Goal: Task Accomplishment & Management: Manage account settings

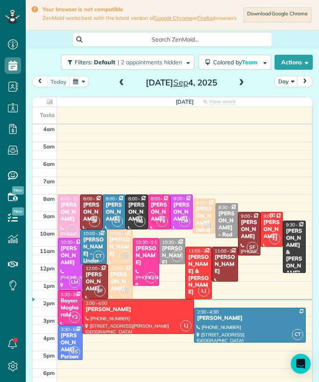
scroll to position [4, 4]
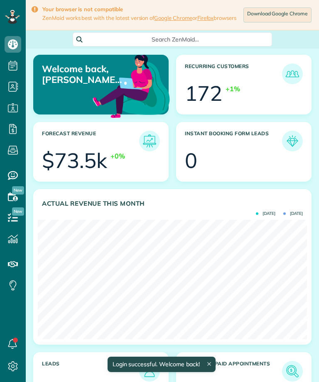
scroll to position [120, 269]
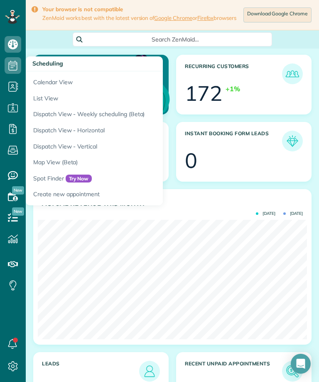
click at [47, 76] on link "Calendar View" at bounding box center [130, 80] width 208 height 19
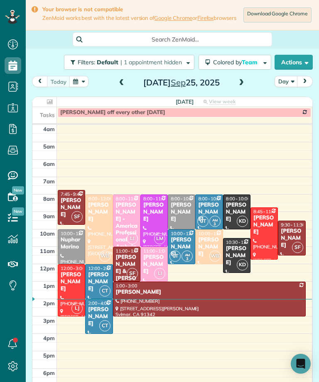
scroll to position [409, 26]
click at [85, 84] on button "button" at bounding box center [78, 81] width 19 height 11
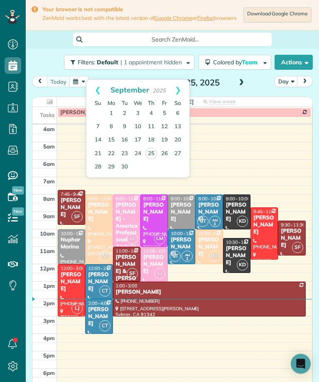
click at [169, 136] on link "19" at bounding box center [164, 140] width 13 height 13
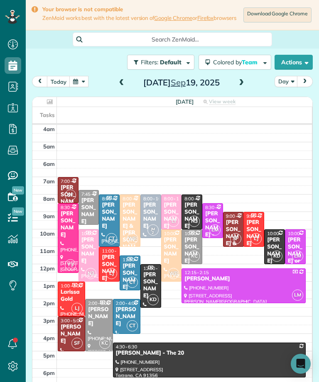
click at [68, 80] on button "today" at bounding box center [58, 81] width 23 height 11
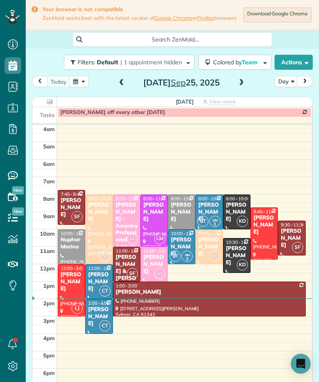
click at [238, 86] on span at bounding box center [241, 82] width 9 height 7
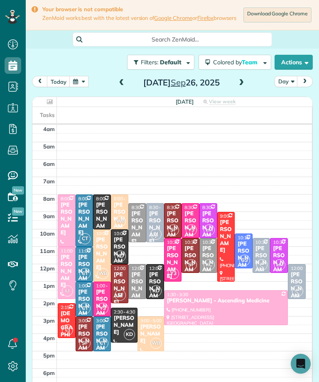
click at [118, 248] on div "Ethan Mendelson" at bounding box center [119, 254] width 13 height 35
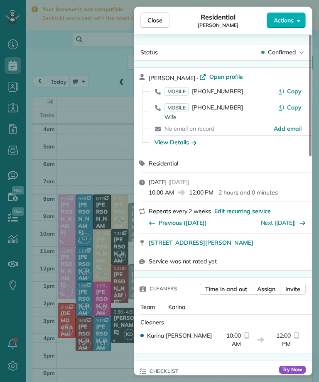
click at [154, 26] on button "Close" at bounding box center [154, 20] width 29 height 16
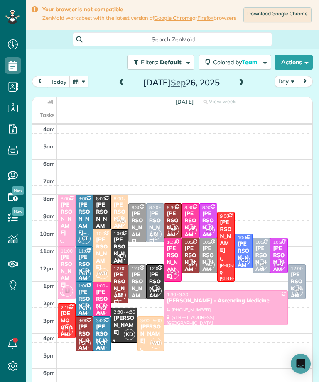
scroll to position [409, 26]
click at [283, 250] on div "Cristina Ciminelli" at bounding box center [278, 262] width 13 height 35
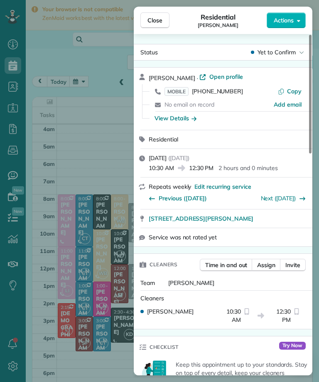
click at [181, 90] on span "MOBILE" at bounding box center [176, 91] width 24 height 9
click at [157, 22] on span "Close" at bounding box center [154, 20] width 15 height 8
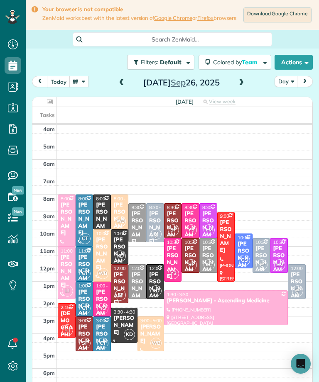
click at [88, 295] on div "Brittany Amardio" at bounding box center [84, 306] width 13 height 35
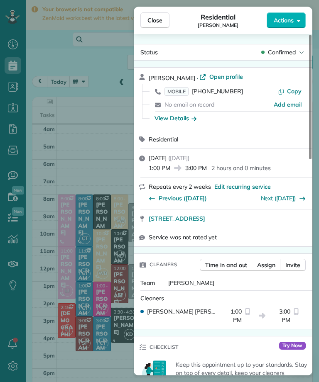
click at [181, 93] on span "MOBILE" at bounding box center [176, 91] width 24 height 9
click at [164, 20] on button "Close" at bounding box center [154, 20] width 29 height 16
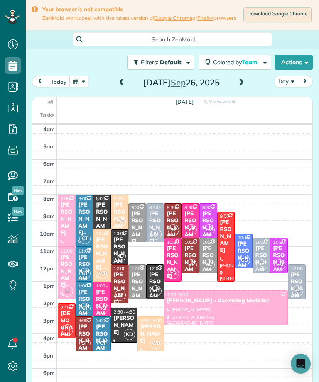
click at [250, 251] on div at bounding box center [243, 251] width 17 height 34
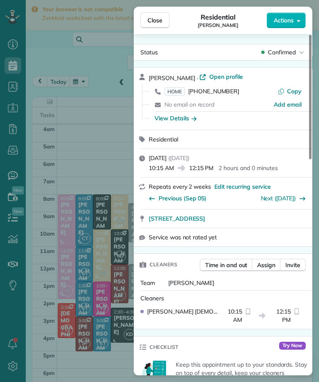
click at [174, 89] on span "HOME" at bounding box center [174, 91] width 20 height 9
click at [154, 17] on span "Close" at bounding box center [154, 20] width 15 height 8
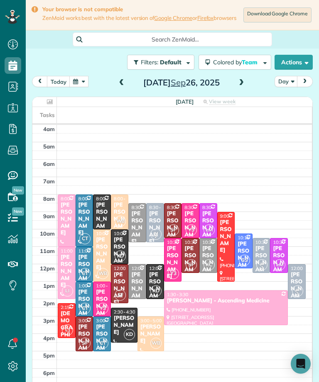
click at [159, 222] on div "Sherry Temple" at bounding box center [155, 227] width 13 height 35
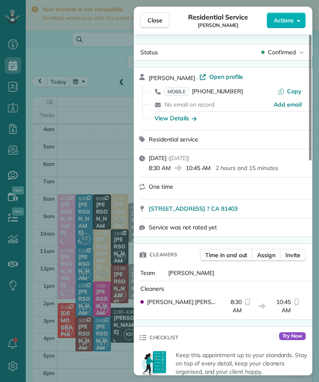
click at [182, 90] on span "MOBILE" at bounding box center [176, 91] width 24 height 9
click at [158, 22] on span "Close" at bounding box center [154, 20] width 15 height 8
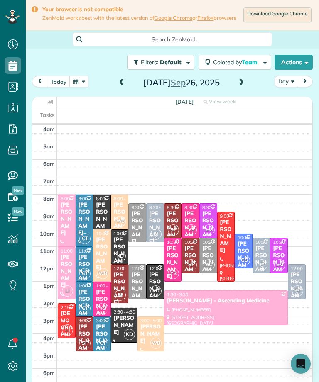
scroll to position [409, 26]
click at [119, 243] on div "Ethan Mendelson" at bounding box center [119, 254] width 13 height 35
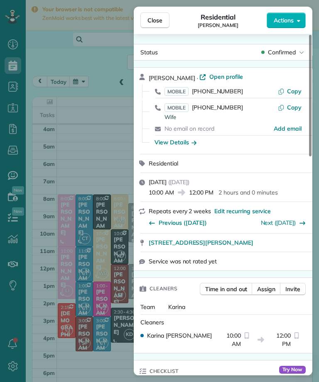
scroll to position [409, 26]
click at [157, 21] on span "Close" at bounding box center [154, 20] width 15 height 8
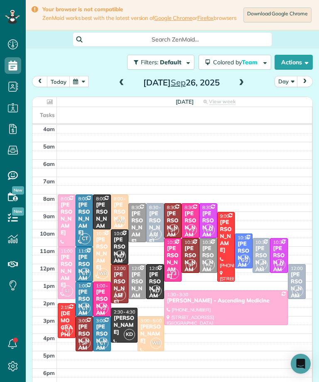
click at [301, 270] on span "12:00 - 2:00" at bounding box center [303, 269] width 24 height 6
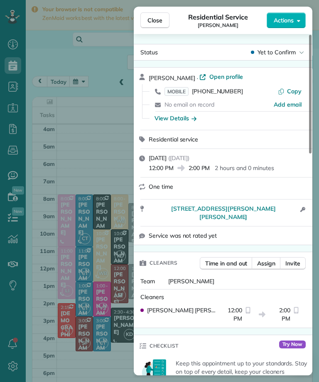
scroll to position [409, 26]
click at [161, 22] on span "Close" at bounding box center [154, 20] width 15 height 8
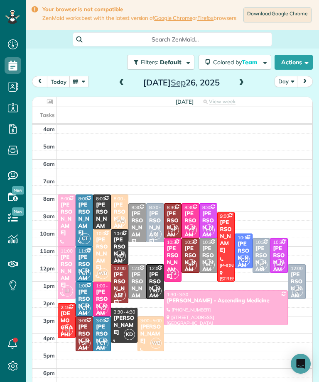
click at [84, 83] on button "button" at bounding box center [78, 81] width 19 height 11
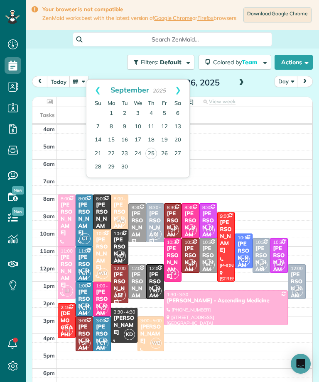
click at [181, 93] on link "Next" at bounding box center [177, 90] width 23 height 21
click at [168, 139] on link "17" at bounding box center [164, 140] width 13 height 13
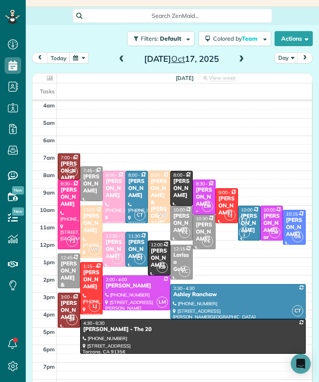
scroll to position [25, 0]
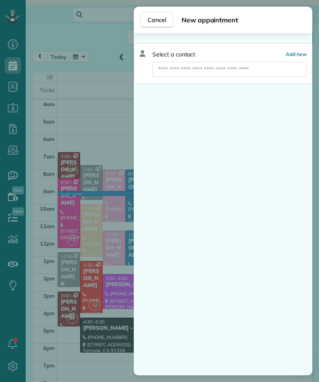
click at [267, 82] on div "Select a contact Add new" at bounding box center [223, 63] width 179 height 41
click at [278, 71] on input "text" at bounding box center [229, 69] width 154 height 15
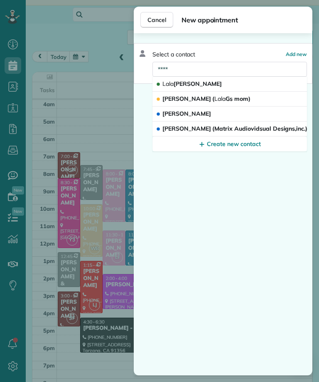
type input "****"
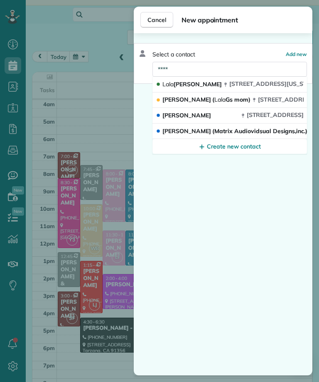
click at [247, 84] on span "520 North Maryland Avenue Glendale CA 91206" at bounding box center [274, 83] width 90 height 7
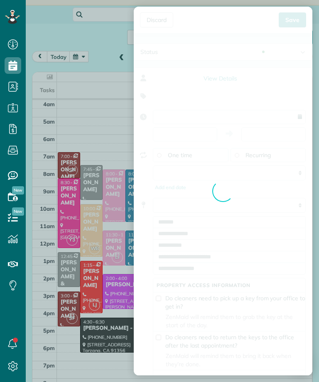
type input "**********"
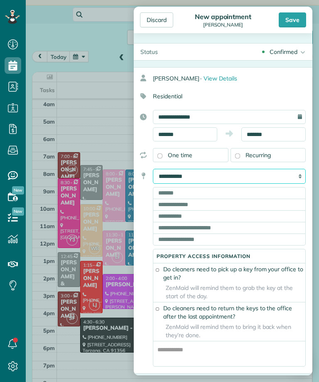
click at [281, 174] on select "**********" at bounding box center [229, 176] width 153 height 15
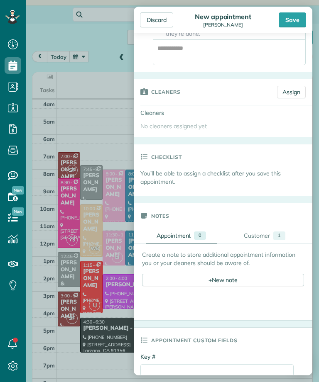
scroll to position [280, 0]
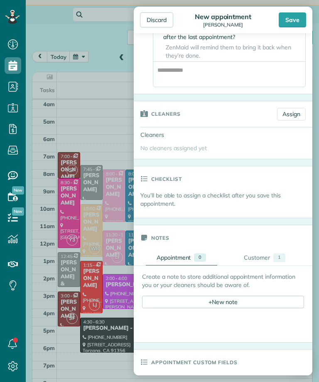
click at [292, 120] on link "Assign" at bounding box center [291, 114] width 29 height 12
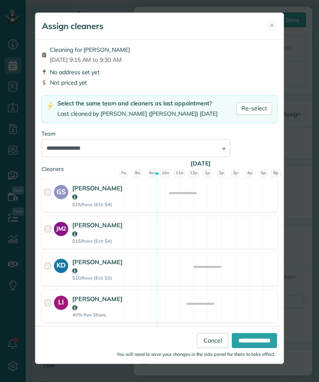
click at [259, 109] on link "Re-select" at bounding box center [254, 109] width 36 height 12
select select "**"
click at [258, 348] on input "**********" at bounding box center [254, 340] width 45 height 15
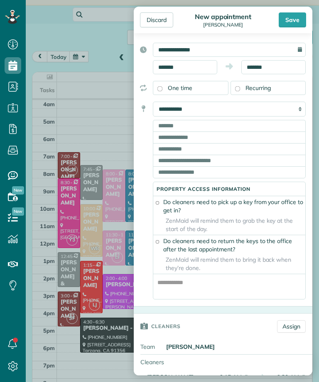
scroll to position [69, 0]
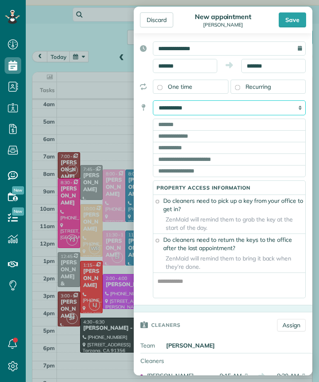
click at [262, 112] on select "**********" at bounding box center [229, 107] width 153 height 15
select select "*******"
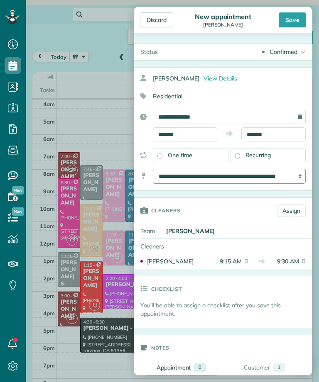
scroll to position [0, 0]
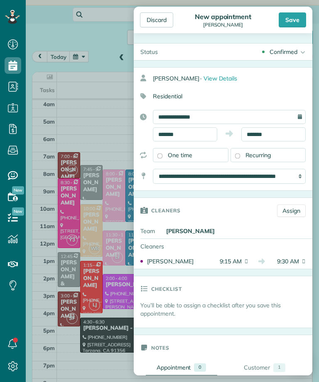
click at [296, 16] on div "Save" at bounding box center [292, 19] width 27 height 15
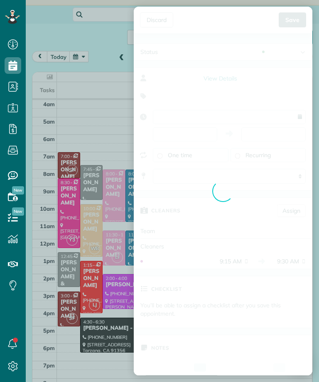
scroll to position [0, 0]
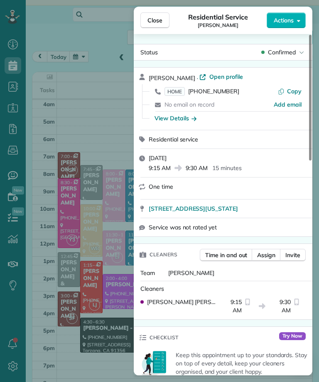
click at [157, 23] on span "Close" at bounding box center [154, 20] width 15 height 8
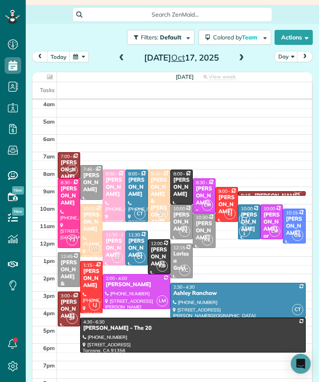
click at [70, 298] on span "3:00 - 5:00" at bounding box center [72, 296] width 22 height 6
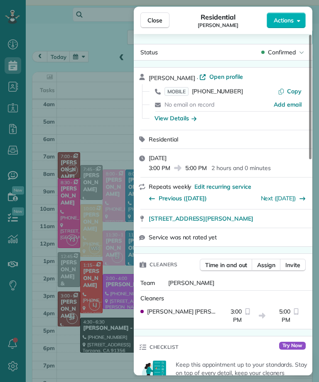
click at [111, 135] on div "Close Residential Yvette Barlowe Actions Status Confirmed Yvette Barlowe · Open…" at bounding box center [159, 191] width 319 height 382
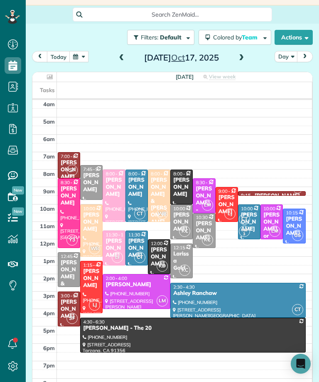
click at [65, 165] on div "Veronica Ayvazian - Under Car" at bounding box center [68, 180] width 17 height 42
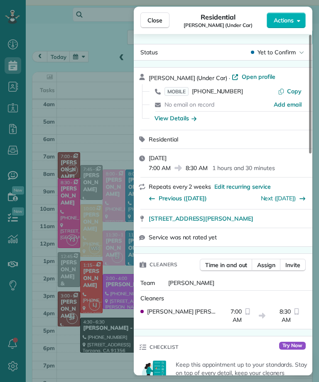
click at [160, 22] on span "Close" at bounding box center [154, 20] width 15 height 8
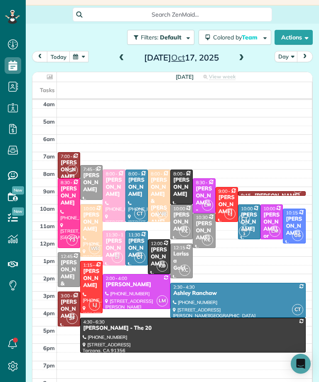
click at [281, 196] on div at bounding box center [271, 194] width 67 height 4
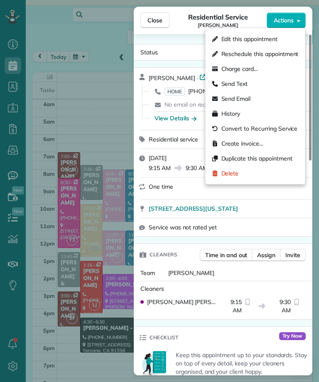
click at [287, 38] on div "Edit this appointment" at bounding box center [255, 39] width 93 height 15
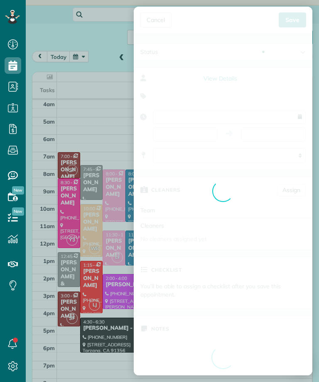
type input "**********"
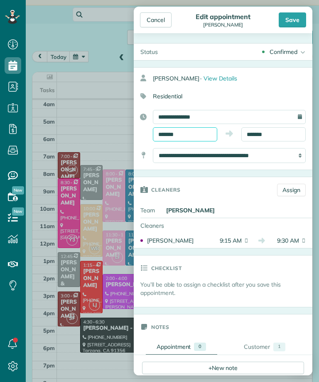
click at [202, 131] on input "*******" at bounding box center [185, 134] width 64 height 14
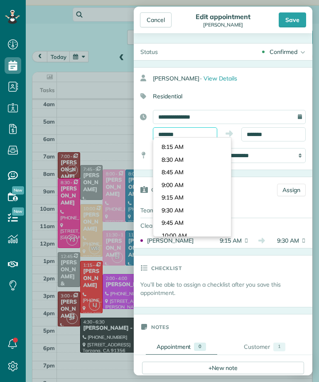
scroll to position [401, 0]
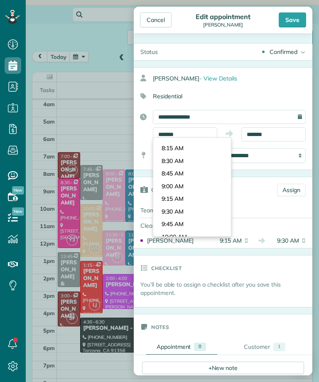
click at [200, 165] on body "Dashboard Scheduling Calendar View List View Dispatch View - Weekly scheduling …" at bounding box center [159, 191] width 319 height 382
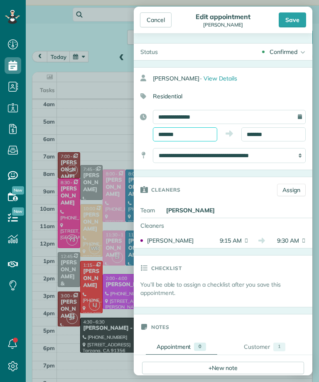
click at [202, 133] on input "*******" at bounding box center [185, 134] width 64 height 14
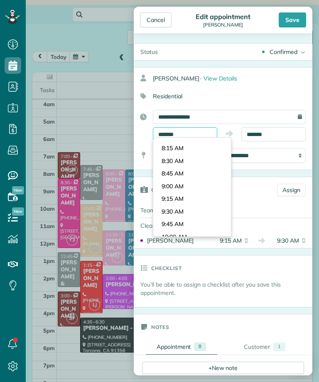
scroll to position [411, 0]
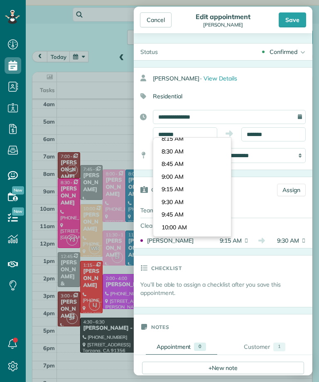
click at [199, 171] on body "Dashboard Scheduling Calendar View List View Dispatch View - Weekly scheduling …" at bounding box center [159, 191] width 319 height 382
type input "*******"
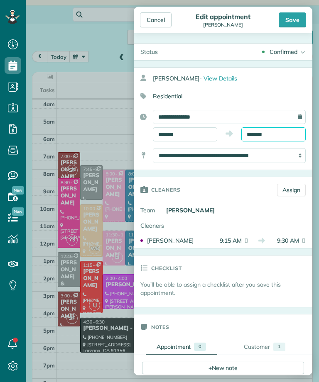
click at [292, 136] on input "*******" at bounding box center [273, 134] width 64 height 14
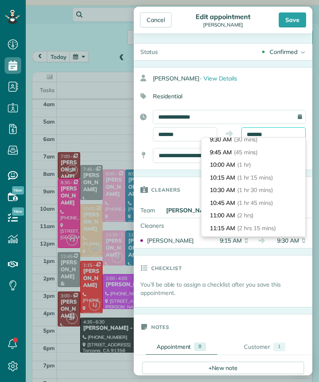
scroll to position [30, 0]
click at [248, 211] on span "(2 hrs)" at bounding box center [245, 214] width 17 height 7
type input "********"
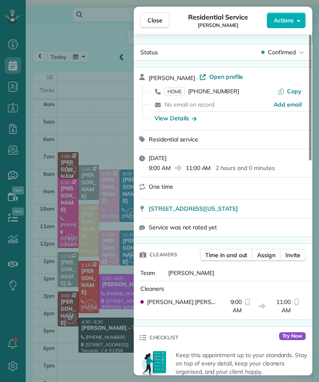
scroll to position [409, 26]
click at [156, 19] on span "Close" at bounding box center [154, 20] width 15 height 8
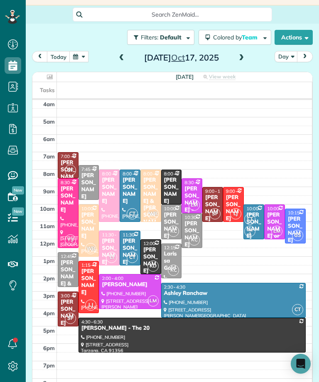
click at [61, 61] on button "today" at bounding box center [58, 56] width 23 height 11
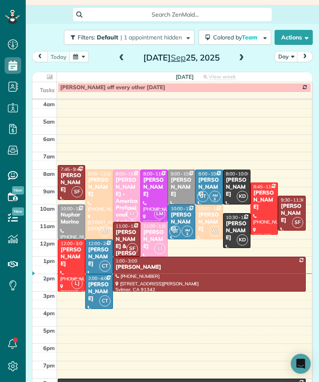
click at [242, 64] on span at bounding box center [241, 58] width 9 height 12
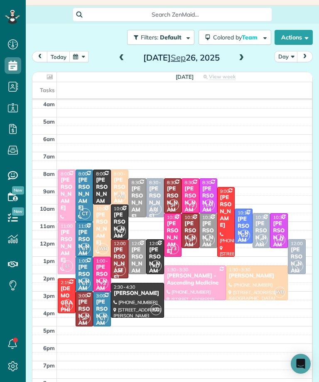
click at [163, 198] on div at bounding box center [155, 198] width 17 height 39
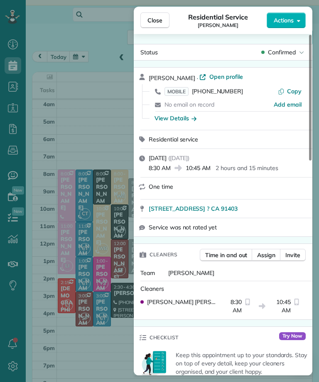
click at [157, 15] on button "Close" at bounding box center [154, 20] width 29 height 16
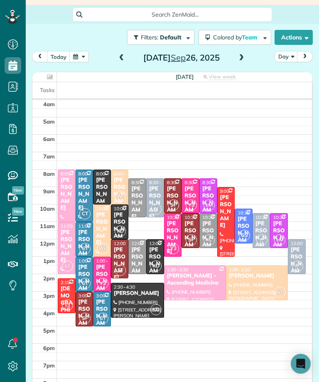
click at [261, 233] on div "James Henney" at bounding box center [261, 237] width 13 height 35
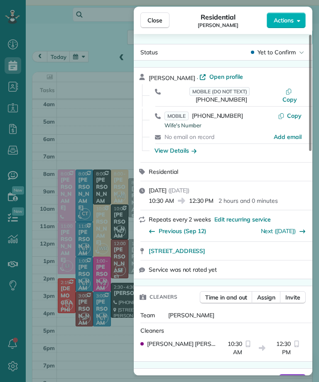
click at [146, 17] on button "Close" at bounding box center [154, 20] width 29 height 16
